Goal: Transaction & Acquisition: Purchase product/service

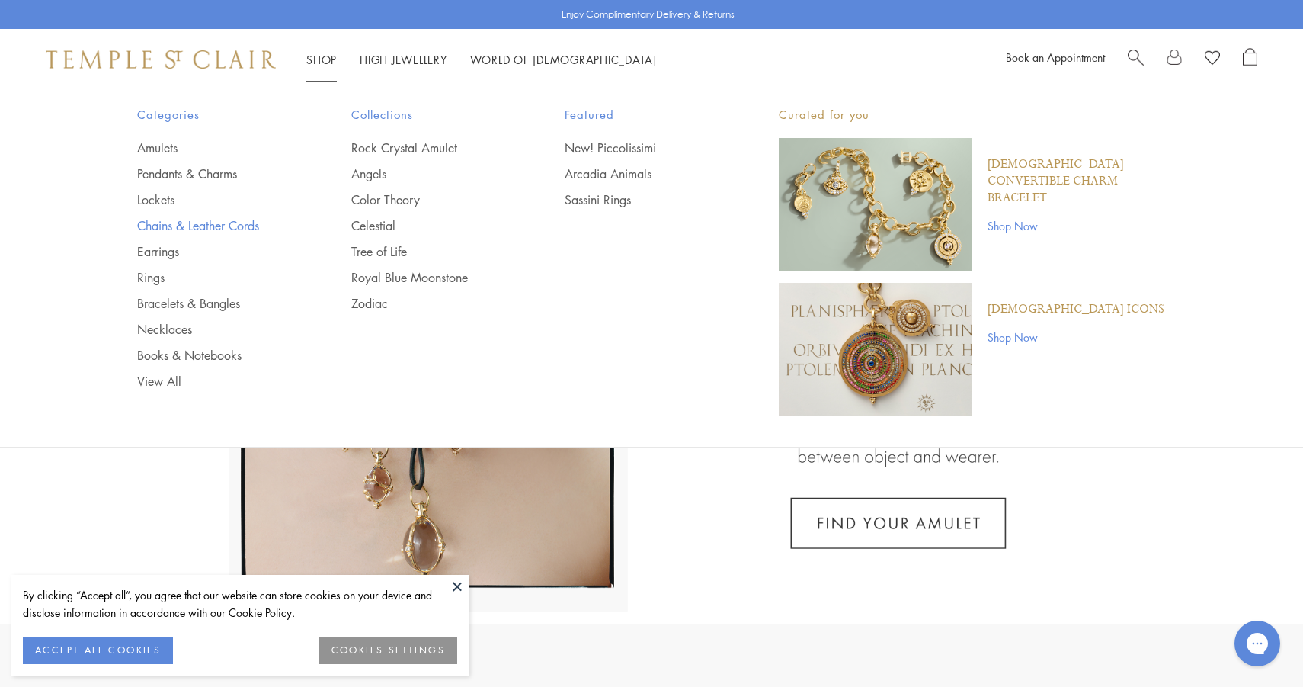
click at [167, 227] on link "Chains & Leather Cords" at bounding box center [213, 225] width 153 height 17
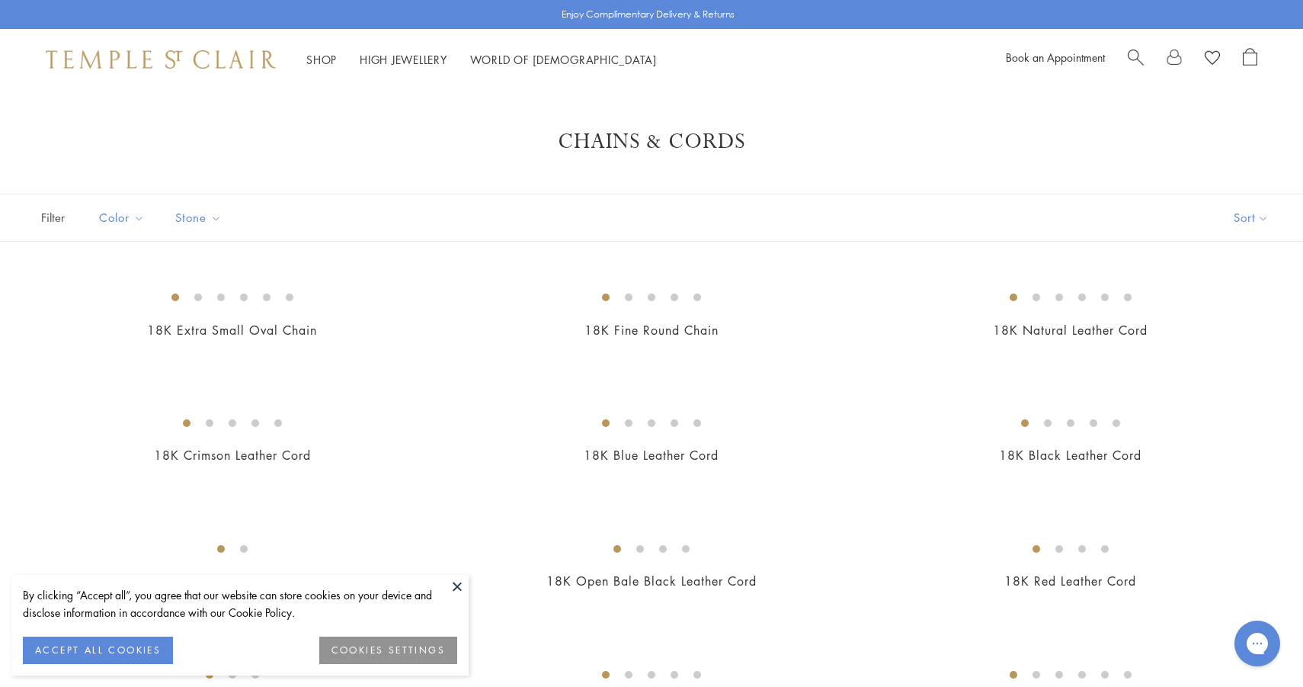
scroll to position [24, 0]
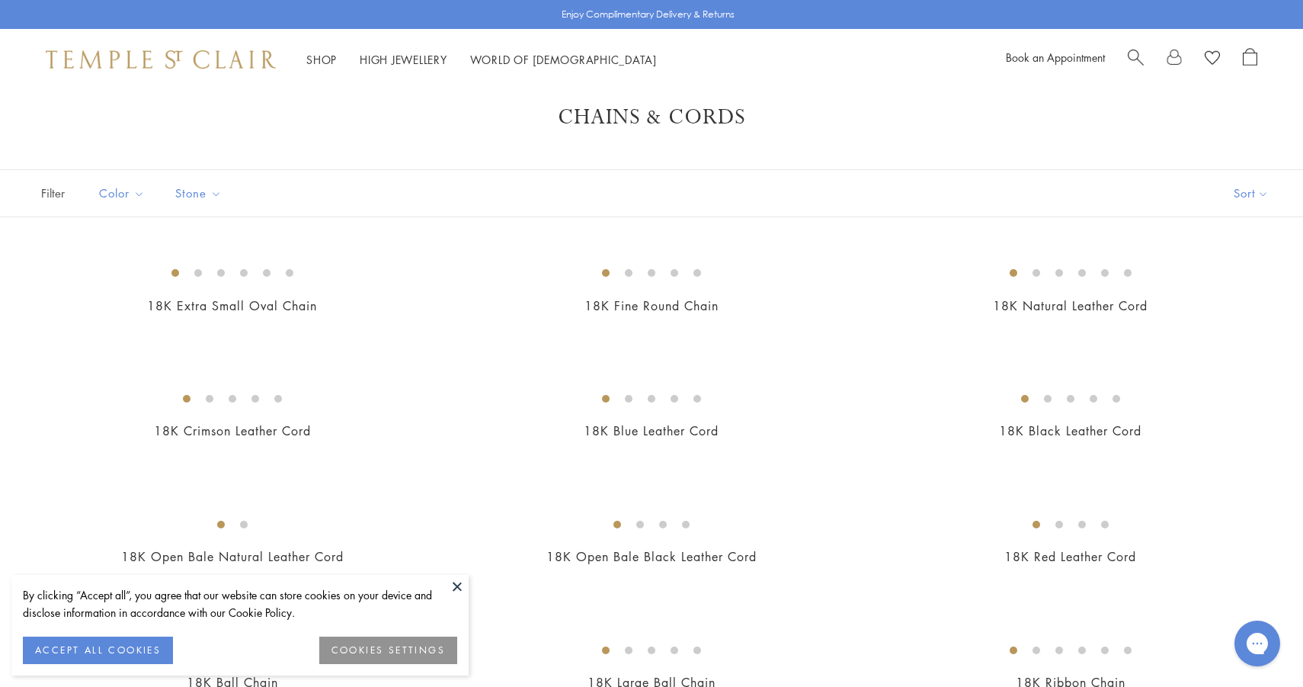
click at [460, 583] on button at bounding box center [457, 586] width 23 height 23
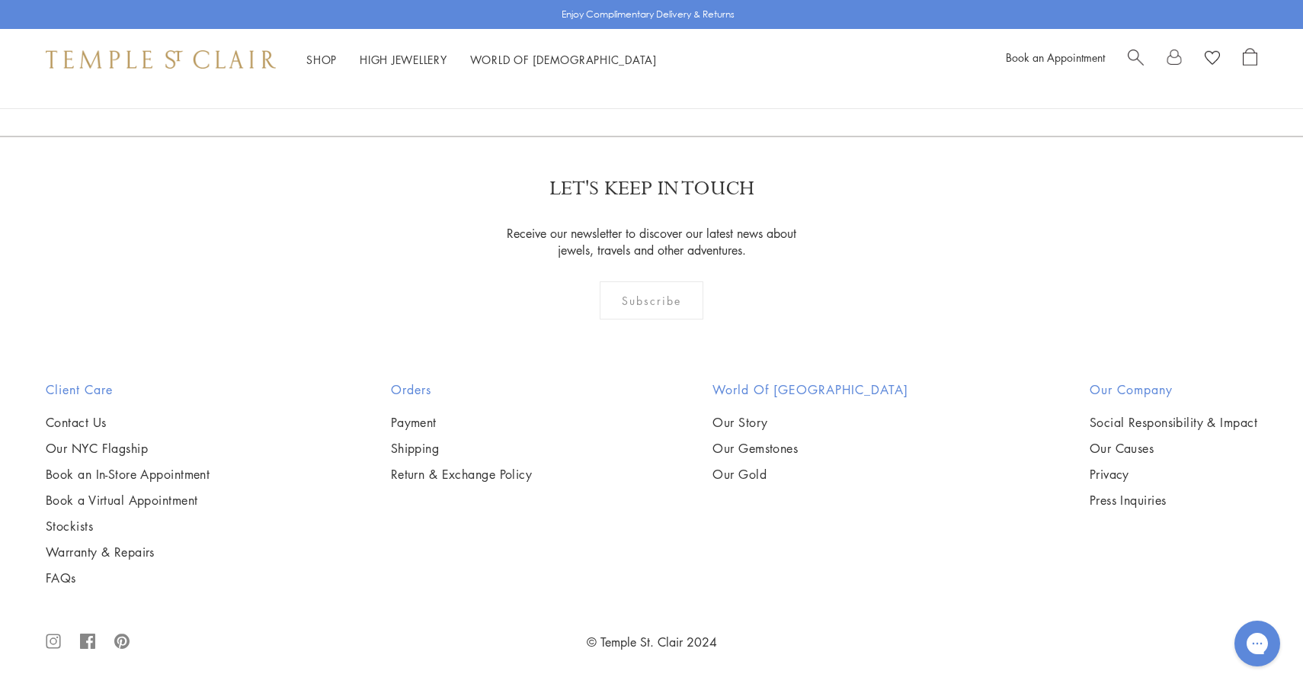
scroll to position [3500, 0]
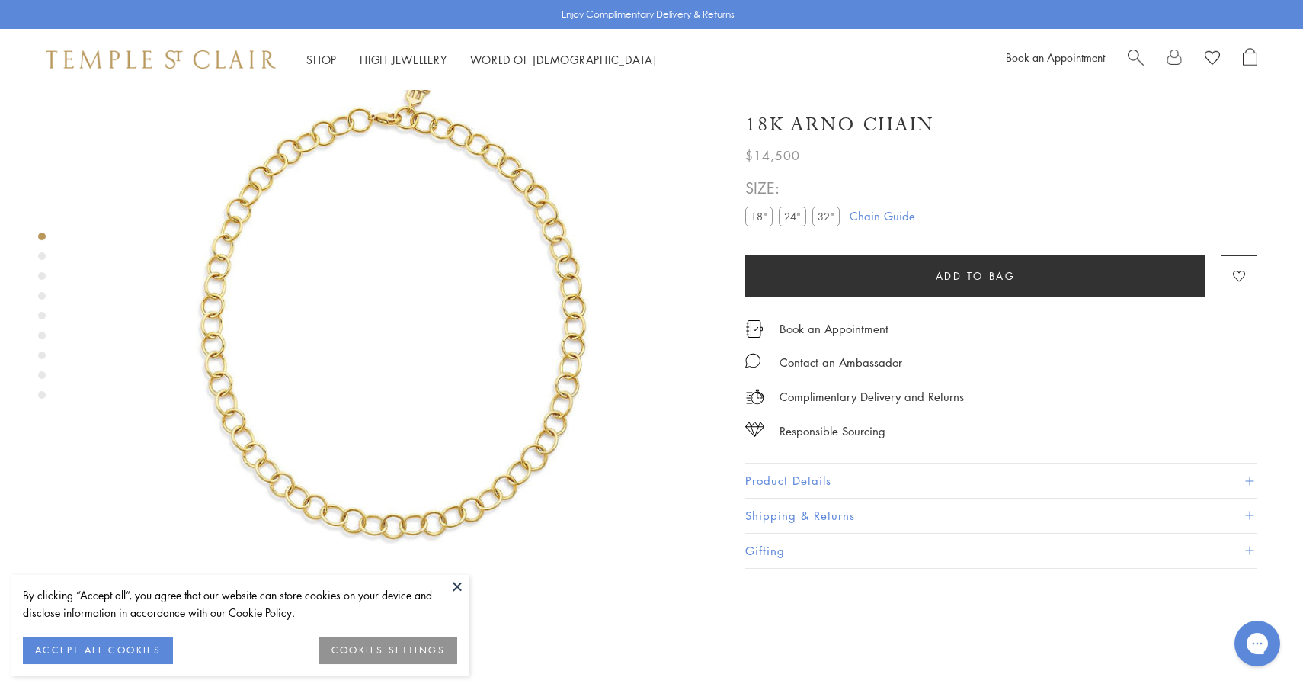
scroll to position [90, 0]
